Goal: Task Accomplishment & Management: Complete application form

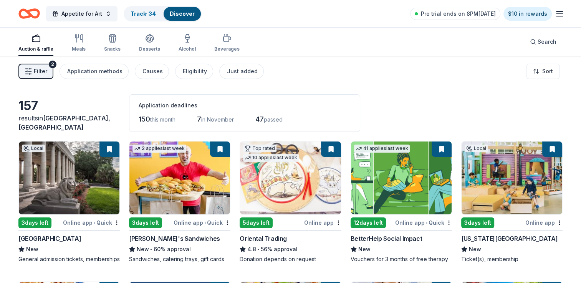
click at [333, 153] on button at bounding box center [331, 149] width 20 height 15
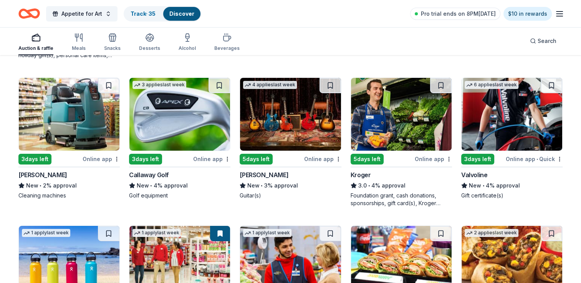
scroll to position [2551, 0]
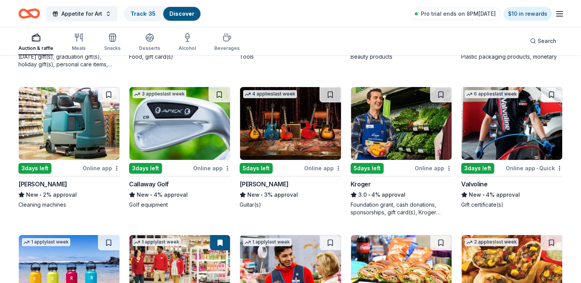
click at [286, 148] on img at bounding box center [290, 123] width 101 height 73
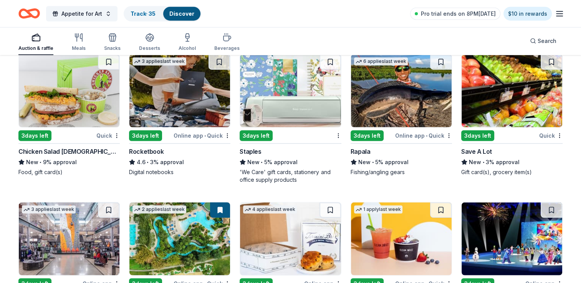
scroll to position [1995, 0]
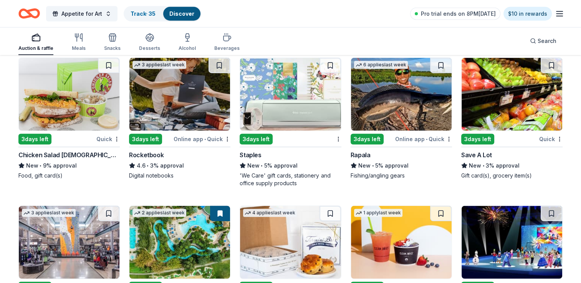
click at [185, 110] on img at bounding box center [179, 94] width 101 height 73
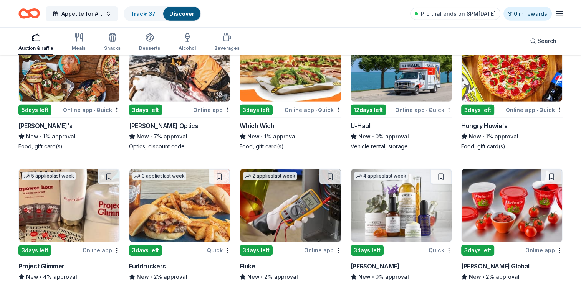
scroll to position [2376, 0]
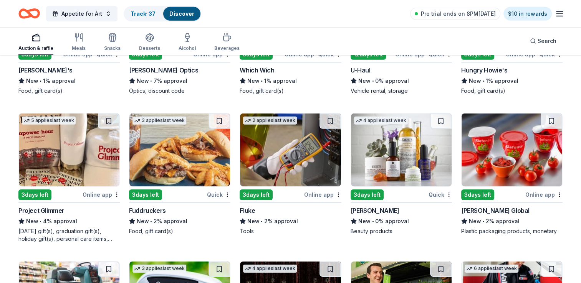
click at [86, 157] on img at bounding box center [69, 150] width 101 height 73
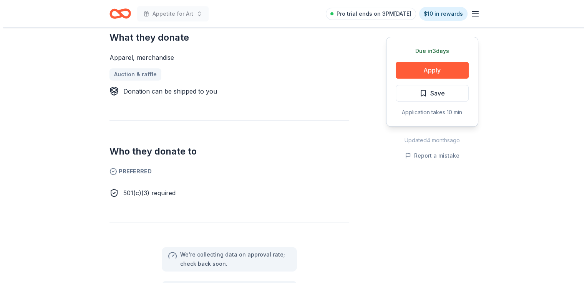
scroll to position [299, 0]
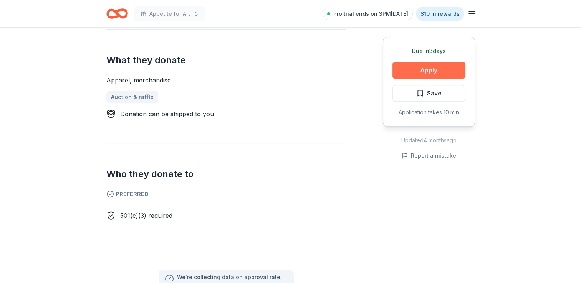
click at [438, 70] on button "Apply" at bounding box center [428, 70] width 73 height 17
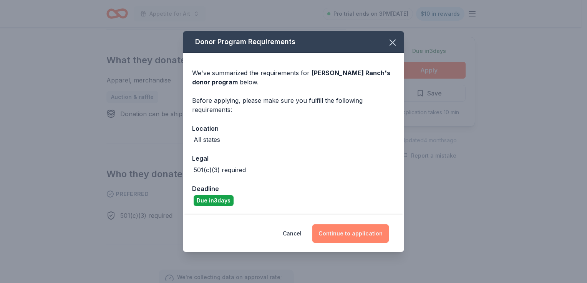
click at [351, 236] on button "Continue to application" at bounding box center [350, 234] width 76 height 18
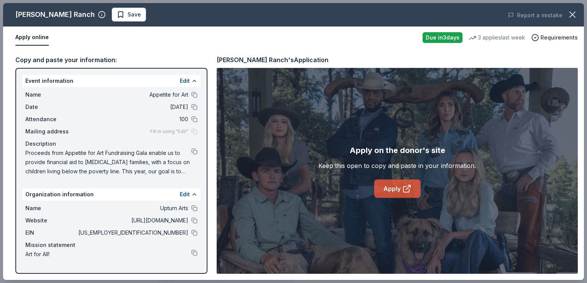
click at [392, 189] on link "Apply" at bounding box center [397, 189] width 46 height 18
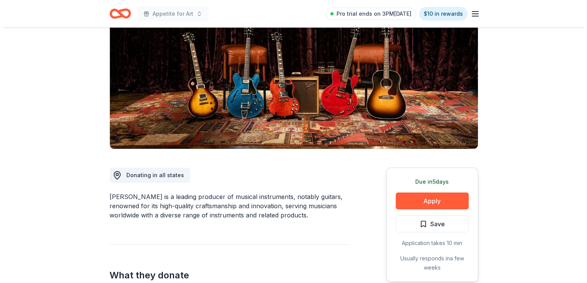
scroll to position [95, 0]
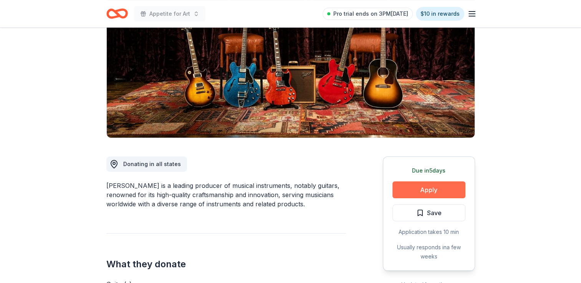
click at [422, 191] on button "Apply" at bounding box center [428, 190] width 73 height 17
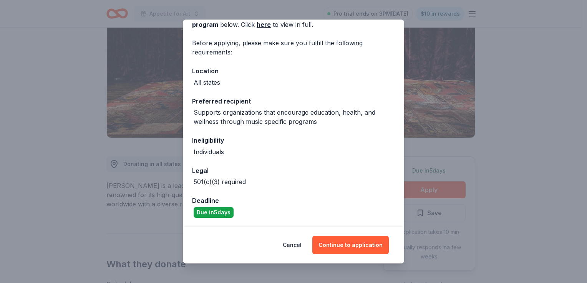
scroll to position [0, 0]
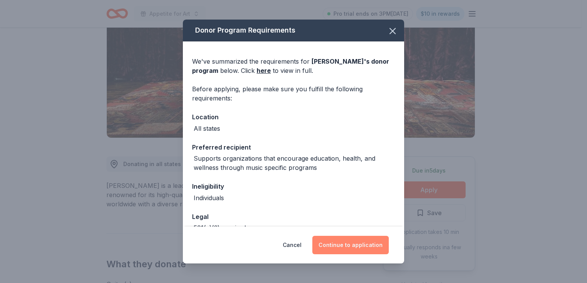
click at [347, 245] on button "Continue to application" at bounding box center [350, 245] width 76 height 18
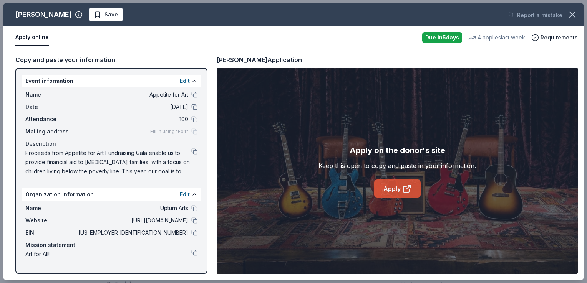
click at [389, 183] on link "Apply" at bounding box center [397, 189] width 46 height 18
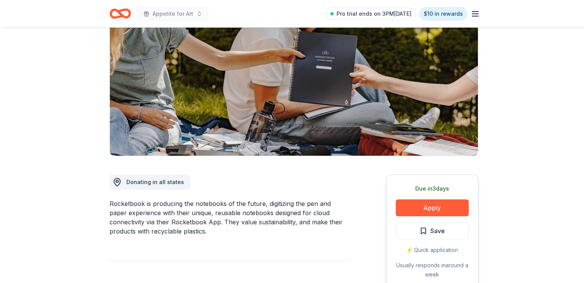
scroll to position [76, 0]
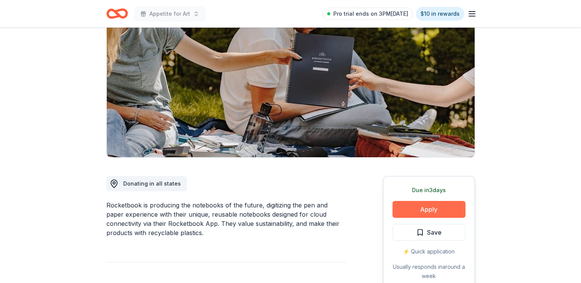
click at [416, 209] on button "Apply" at bounding box center [428, 209] width 73 height 17
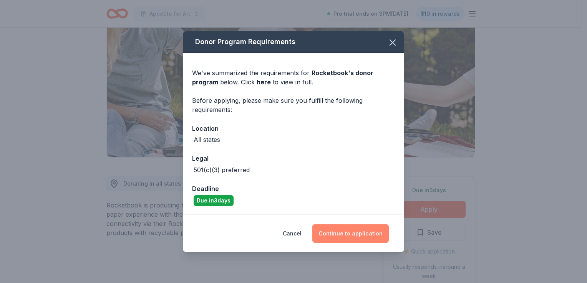
click at [362, 236] on button "Continue to application" at bounding box center [350, 234] width 76 height 18
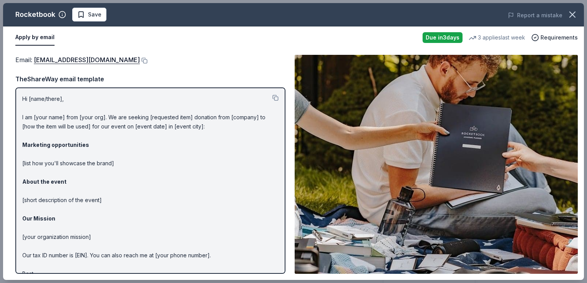
click at [478, 148] on img at bounding box center [436, 164] width 283 height 219
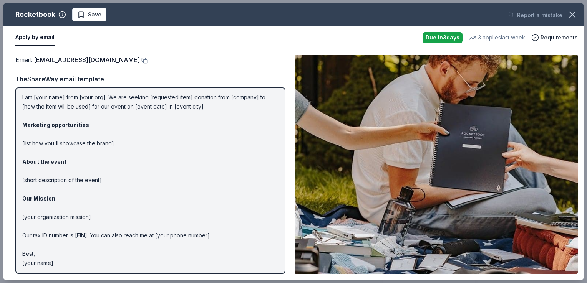
scroll to position [0, 0]
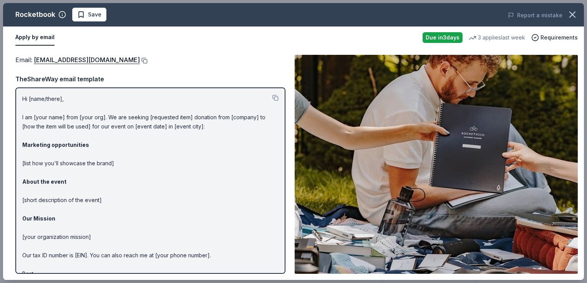
click at [147, 61] on button at bounding box center [144, 61] width 8 height 6
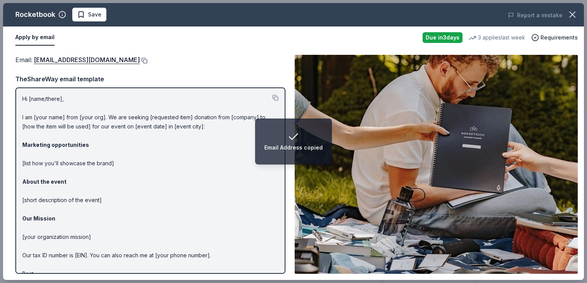
click at [147, 61] on button at bounding box center [144, 61] width 8 height 6
click at [220, 62] on div "Email : communityinvolvement@getrocketbook.com" at bounding box center [150, 60] width 270 height 10
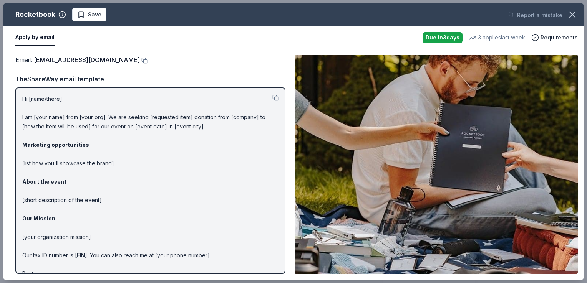
drag, startPoint x: 92, startPoint y: 145, endPoint x: 26, endPoint y: 142, distance: 66.1
click at [26, 142] on p "Hi [name/there], I am [your name] from [your org]. We are seeking [requested it…" at bounding box center [150, 191] width 256 height 194
drag, startPoint x: 25, startPoint y: 145, endPoint x: 86, endPoint y: 139, distance: 61.3
click at [86, 139] on p "Hi [name/there], I am [your name] from [your org]. We are seeking [requested it…" at bounding box center [150, 191] width 256 height 194
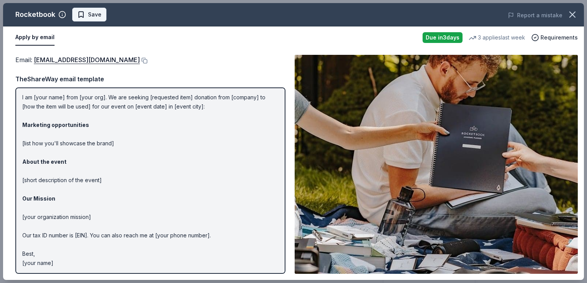
click at [91, 13] on span "Save" at bounding box center [94, 14] width 13 height 9
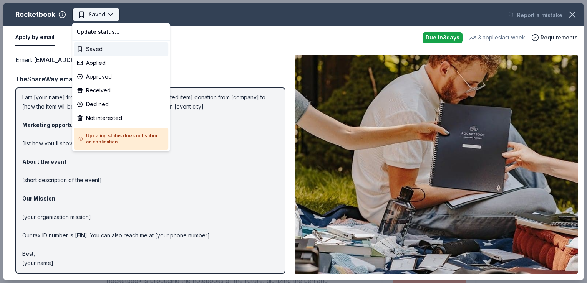
scroll to position [0, 0]
click at [112, 15] on html "Appetite for Art Saved Apply Due in 3 days Share Rocketbook 4.6 • 22 reviews 3 …" at bounding box center [293, 141] width 587 height 283
click at [102, 64] on div "Applied" at bounding box center [121, 63] width 94 height 14
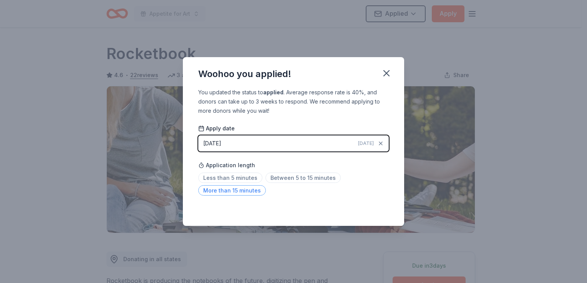
click at [252, 191] on span "More than 15 minutes" at bounding box center [232, 190] width 68 height 10
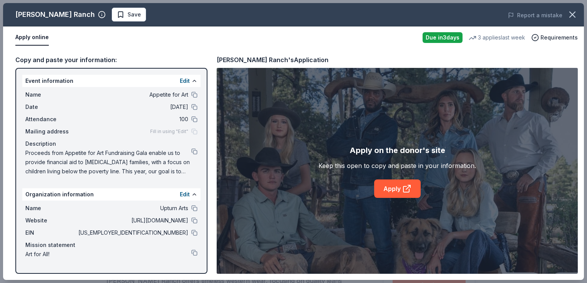
scroll to position [299, 0]
click at [127, 14] on span "Save" at bounding box center [133, 14] width 13 height 9
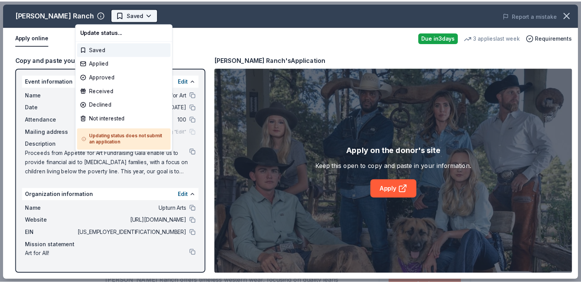
scroll to position [0, 0]
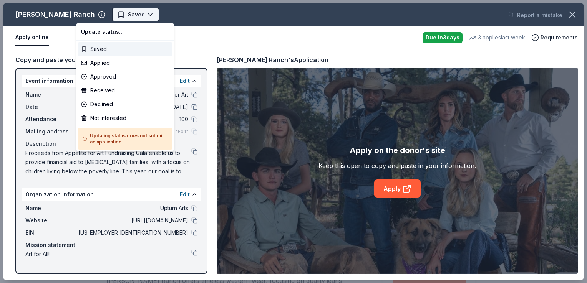
click at [116, 17] on html "Appetite for Art Pro trial ends on 3PM[DATE] $10 in rewards Due [DATE] Share [P…" at bounding box center [293, 141] width 587 height 283
click at [94, 63] on div "Applied" at bounding box center [125, 63] width 94 height 14
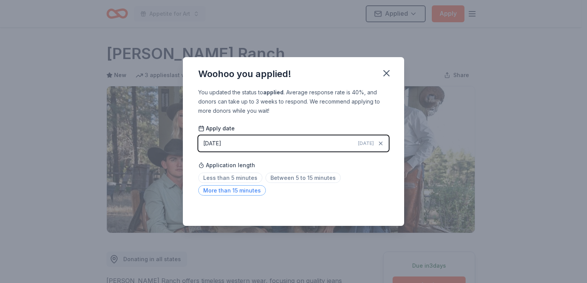
click at [246, 191] on span "More than 15 minutes" at bounding box center [232, 190] width 68 height 10
click at [390, 75] on icon "button" at bounding box center [386, 73] width 11 height 11
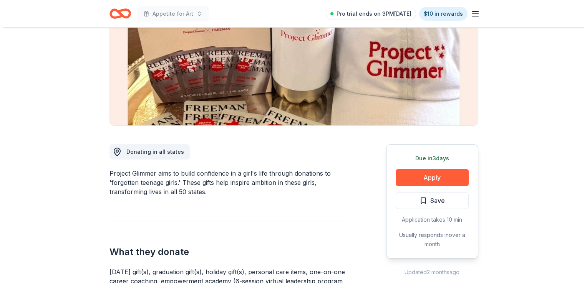
scroll to position [109, 0]
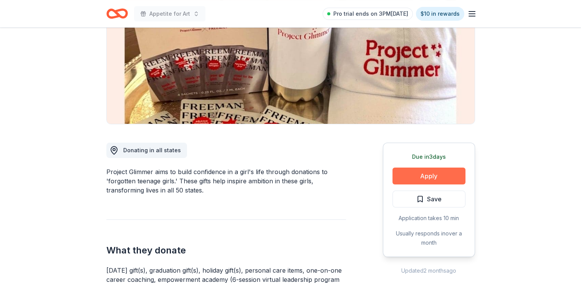
click at [425, 179] on button "Apply" at bounding box center [428, 176] width 73 height 17
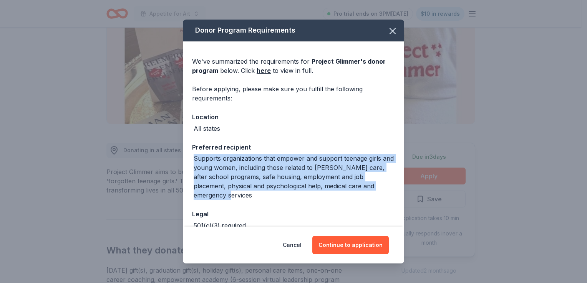
drag, startPoint x: 193, startPoint y: 157, endPoint x: 235, endPoint y: 197, distance: 57.3
click at [235, 197] on div "Supports organizations that empower and support teenage girls and young women, …" at bounding box center [293, 177] width 203 height 46
copy div "Supports organizations that empower and support teenage girls and young women, …"
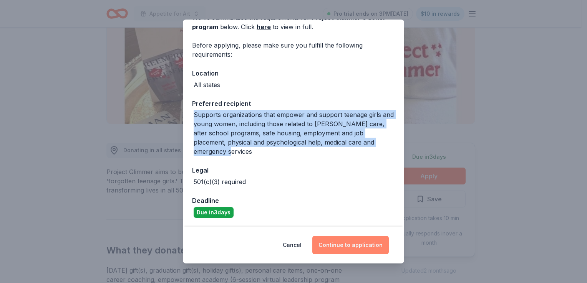
click at [354, 244] on button "Continue to application" at bounding box center [350, 245] width 76 height 18
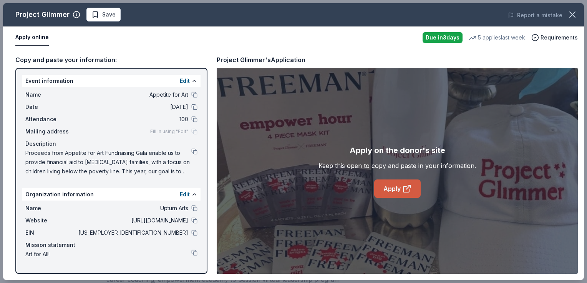
click at [399, 187] on link "Apply" at bounding box center [397, 189] width 46 height 18
